Goal: Find specific page/section: Find specific page/section

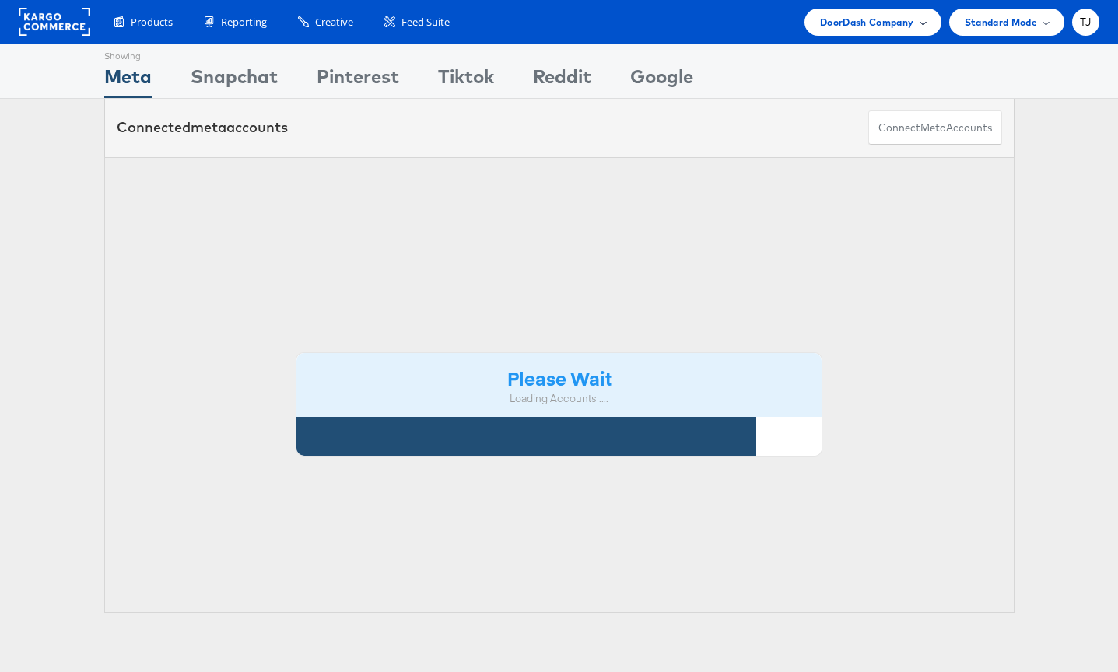
click at [906, 22] on span "DoorDash Company" at bounding box center [867, 22] width 94 height 16
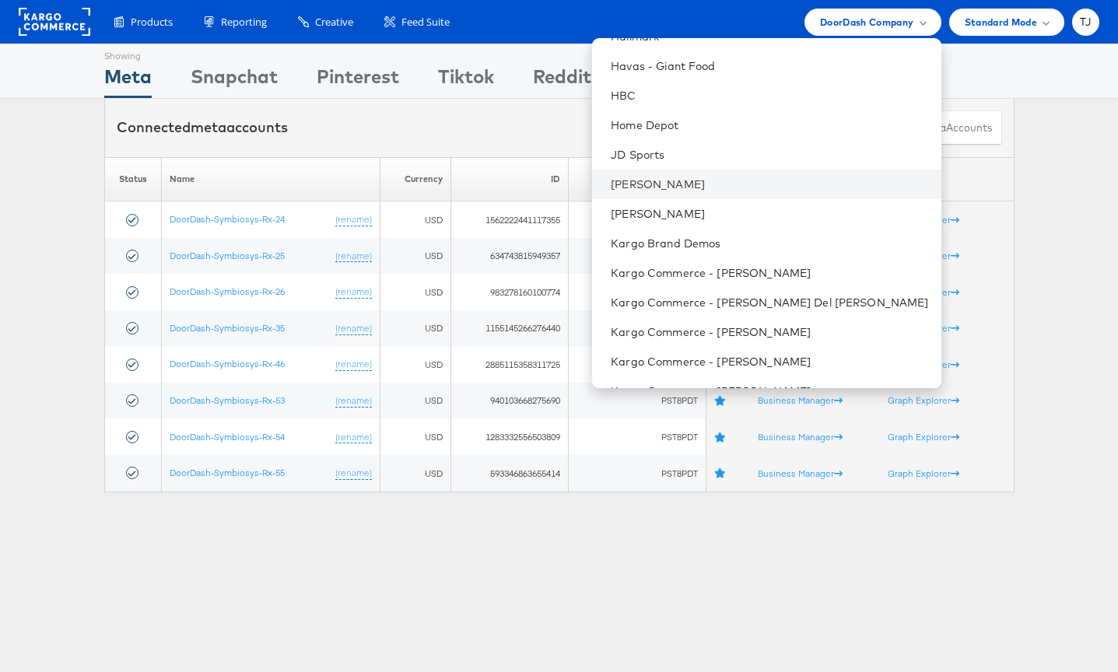
scroll to position [950, 0]
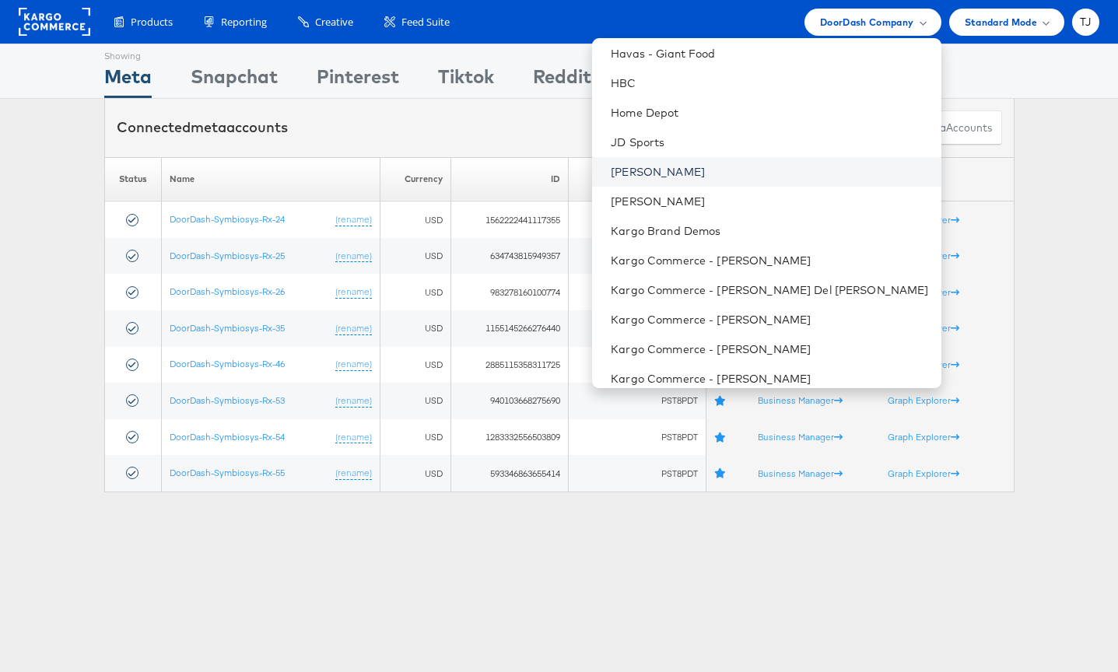
click at [799, 173] on link "[PERSON_NAME]" at bounding box center [769, 172] width 317 height 16
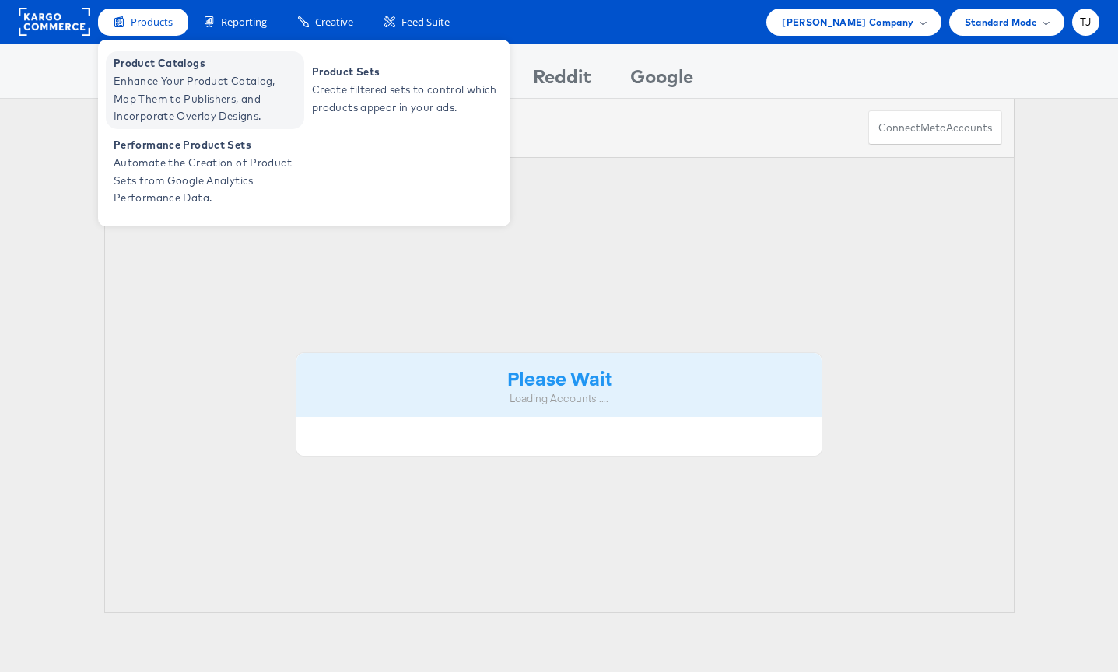
click at [144, 85] on span "Enhance Your Product Catalog, Map Them to Publishers, and Incorporate Overlay D…" at bounding box center [207, 98] width 187 height 53
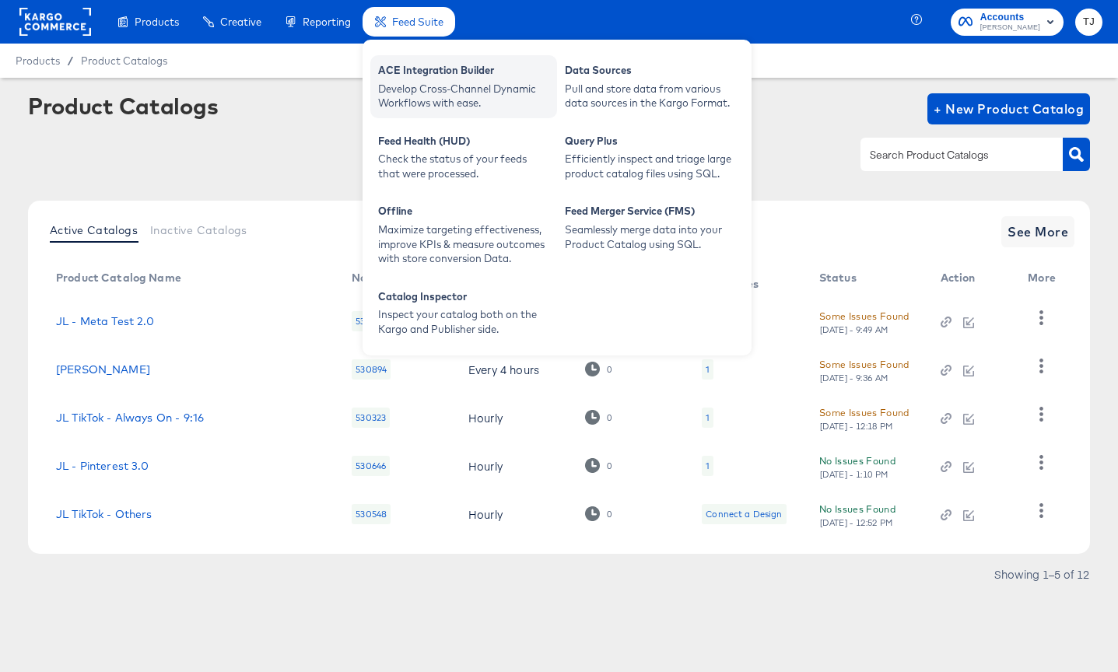
click at [407, 75] on div "ACE Integration Builder" at bounding box center [463, 72] width 171 height 19
